Goal: Task Accomplishment & Management: Complete application form

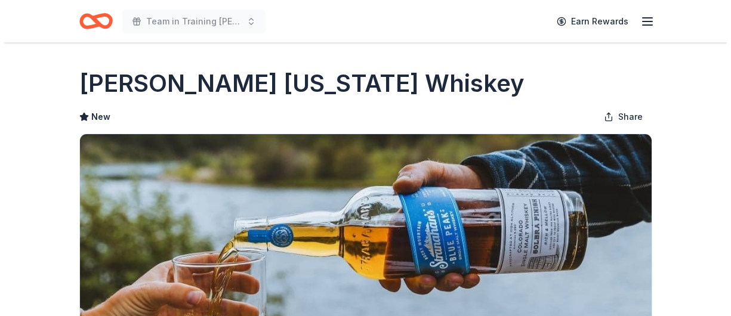
scroll to position [298, 0]
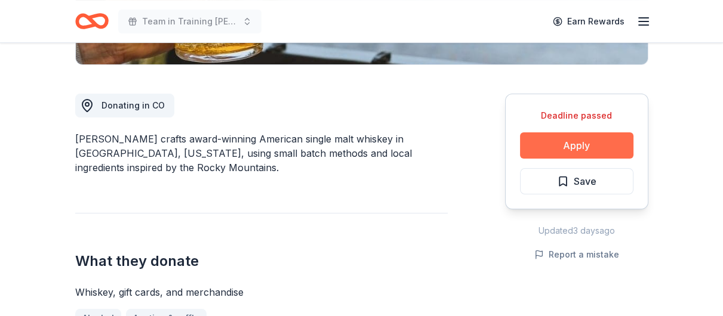
click at [564, 138] on button "Apply" at bounding box center [576, 146] width 113 height 26
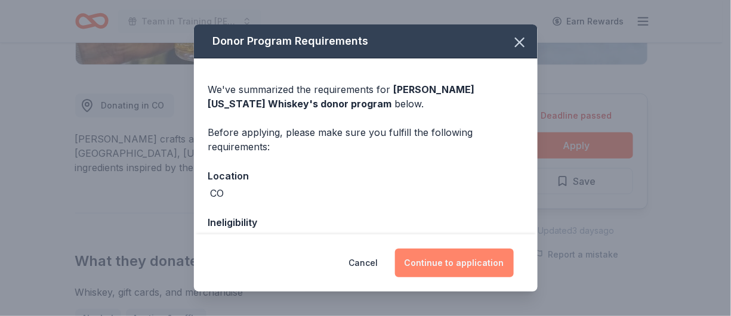
click at [466, 261] on button "Continue to application" at bounding box center [454, 263] width 119 height 29
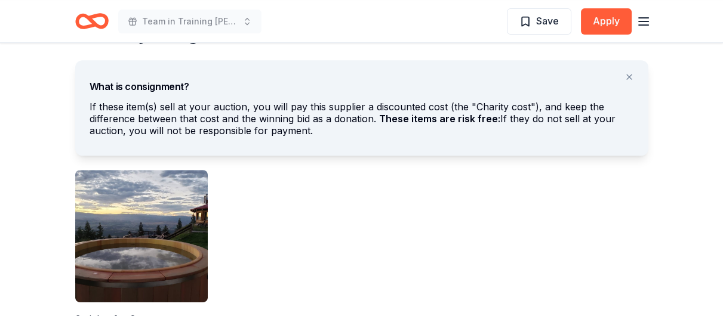
scroll to position [836, 0]
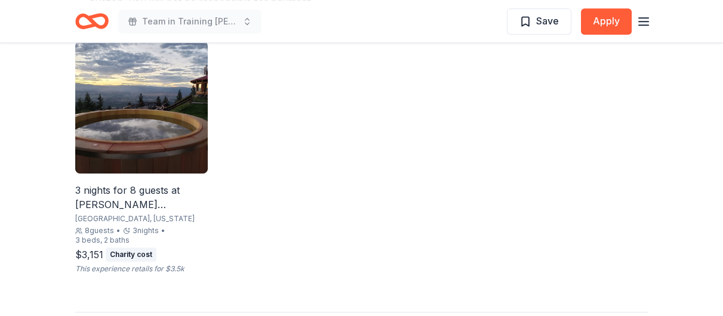
click at [135, 248] on div "Charity cost" at bounding box center [131, 255] width 51 height 14
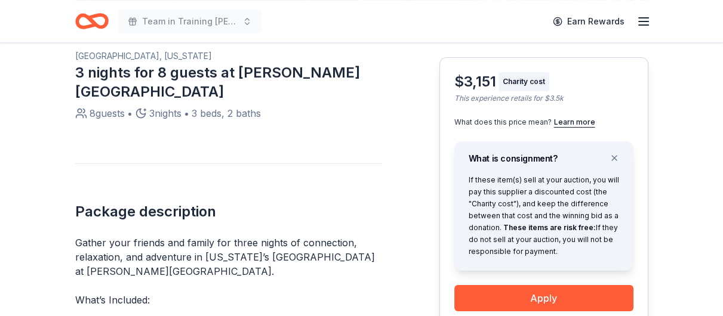
scroll to position [358, 0]
